Goal: Information Seeking & Learning: Learn about a topic

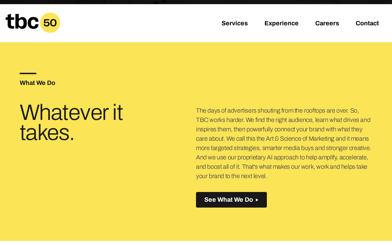
scroll to position [185, 0]
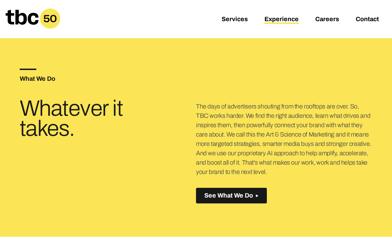
click at [289, 16] on link "Experience" at bounding box center [282, 20] width 34 height 8
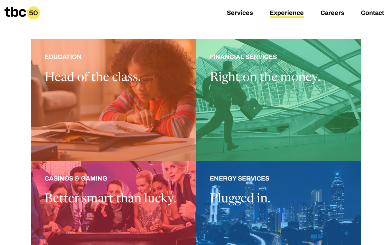
scroll to position [192, 0]
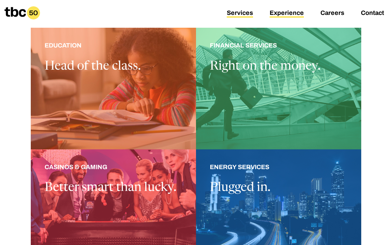
click at [233, 12] on link "Services" at bounding box center [240, 13] width 26 height 8
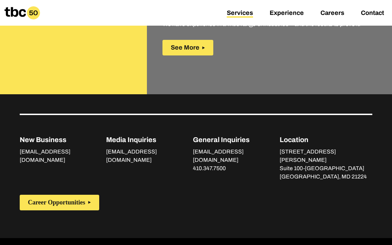
scroll to position [1311, 0]
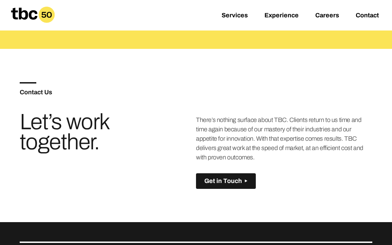
scroll to position [509, 0]
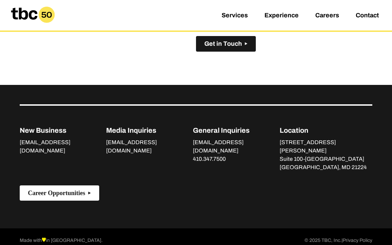
click at [85, 189] on span "Career Opportunities" at bounding box center [56, 192] width 57 height 7
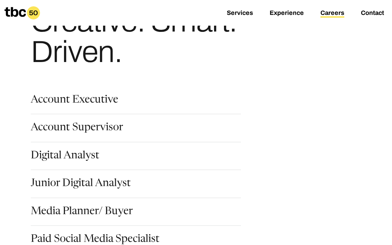
scroll to position [37, 0]
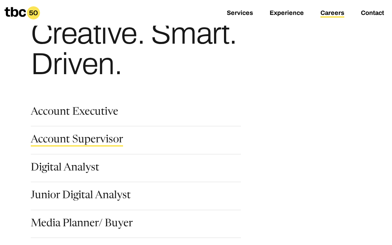
click at [74, 141] on link "Account Supervisor" at bounding box center [77, 141] width 92 height 12
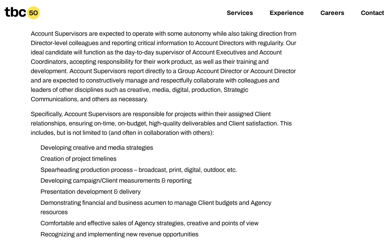
scroll to position [8, 0]
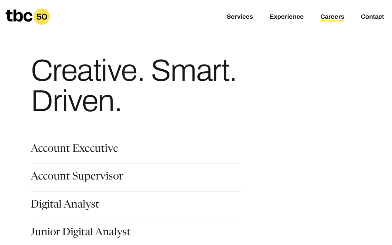
click at [13, 18] on icon at bounding box center [28, 16] width 45 height 17
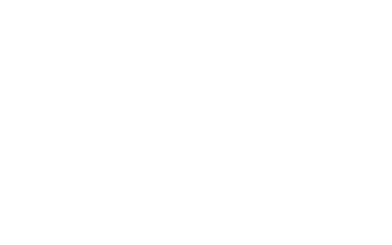
scroll to position [0, 19]
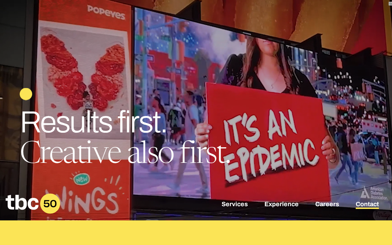
click at [367, 204] on link "Contact" at bounding box center [367, 204] width 23 height 8
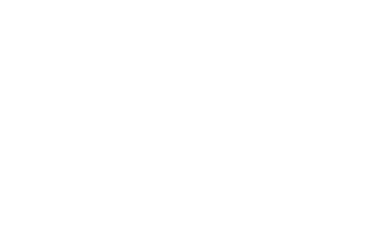
scroll to position [0, 19]
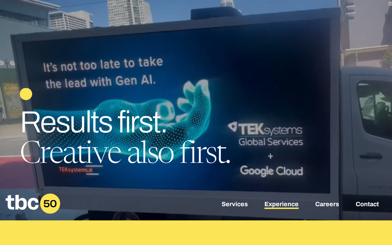
click at [285, 203] on link "Experience" at bounding box center [282, 204] width 34 height 8
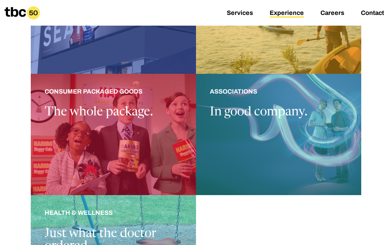
scroll to position [511, 0]
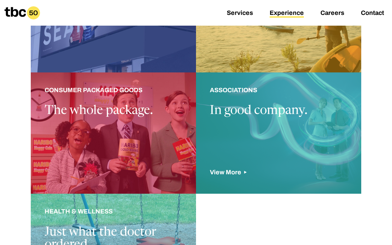
click at [236, 114] on div at bounding box center [278, 132] width 165 height 121
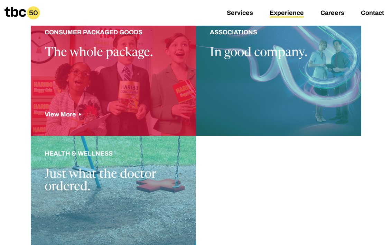
scroll to position [601, 0]
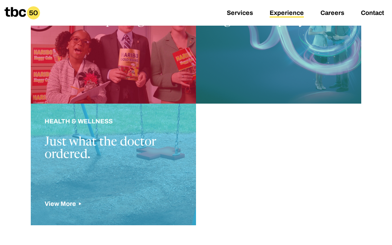
click at [96, 139] on div at bounding box center [113, 163] width 165 height 121
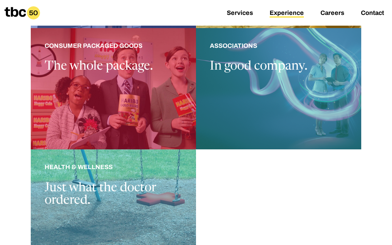
scroll to position [556, 0]
click at [226, 11] on div "Services Experience Careers Contact" at bounding box center [261, 12] width 261 height 17
click at [246, 11] on link "Services" at bounding box center [240, 13] width 26 height 8
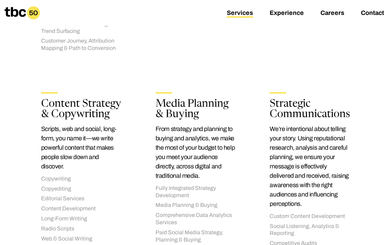
scroll to position [497, 0]
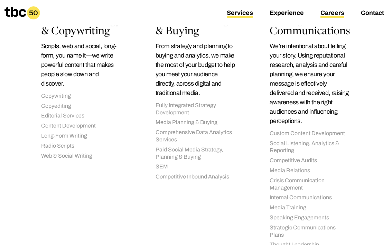
click at [326, 15] on link "Careers" at bounding box center [333, 13] width 24 height 8
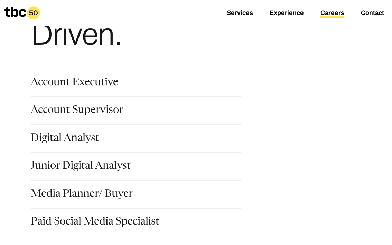
scroll to position [65, 0]
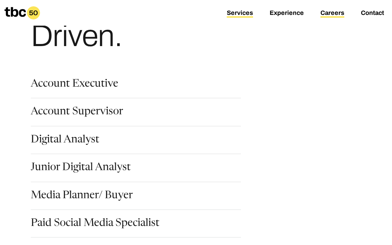
click at [242, 12] on link "Services" at bounding box center [240, 13] width 26 height 8
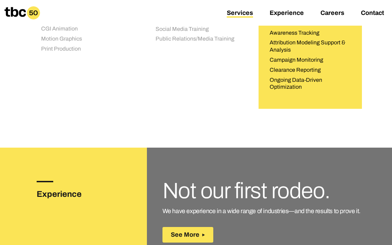
scroll to position [1214, 0]
